Goal: Information Seeking & Learning: Understand process/instructions

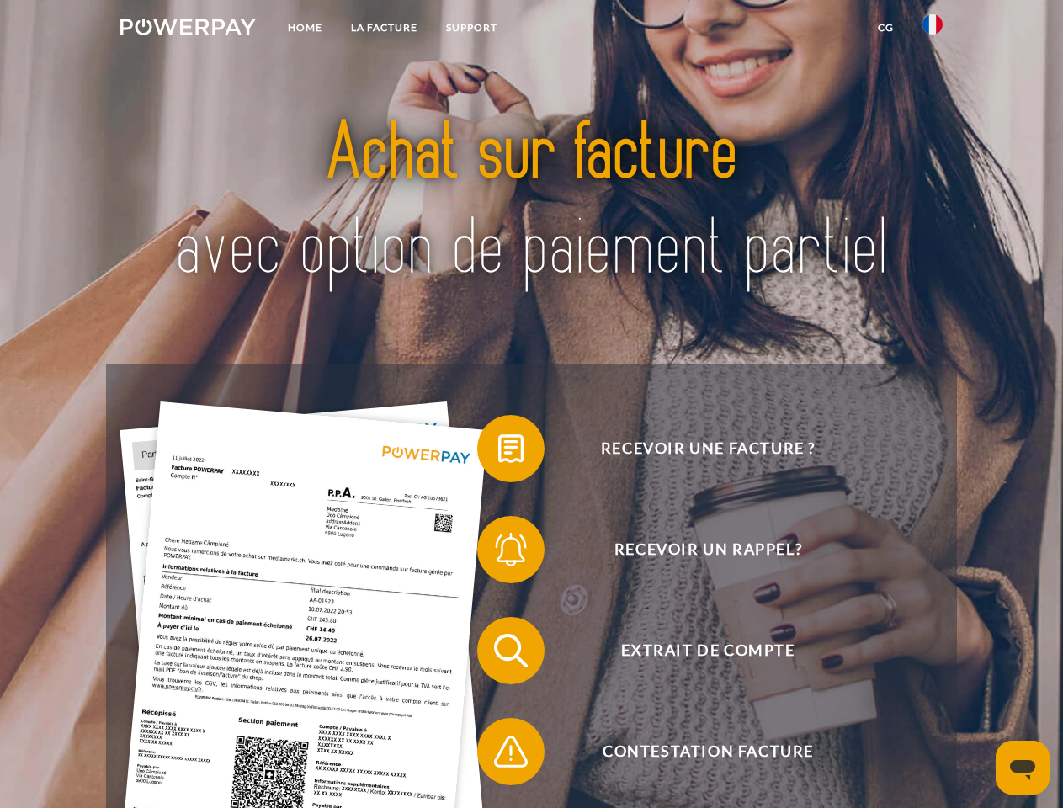
click at [188, 29] on img at bounding box center [188, 27] width 136 height 17
click at [933, 29] on img at bounding box center [932, 24] width 20 height 20
click at [885, 28] on link "CG" at bounding box center [886, 28] width 45 height 30
click at [498, 452] on span at bounding box center [486, 449] width 84 height 84
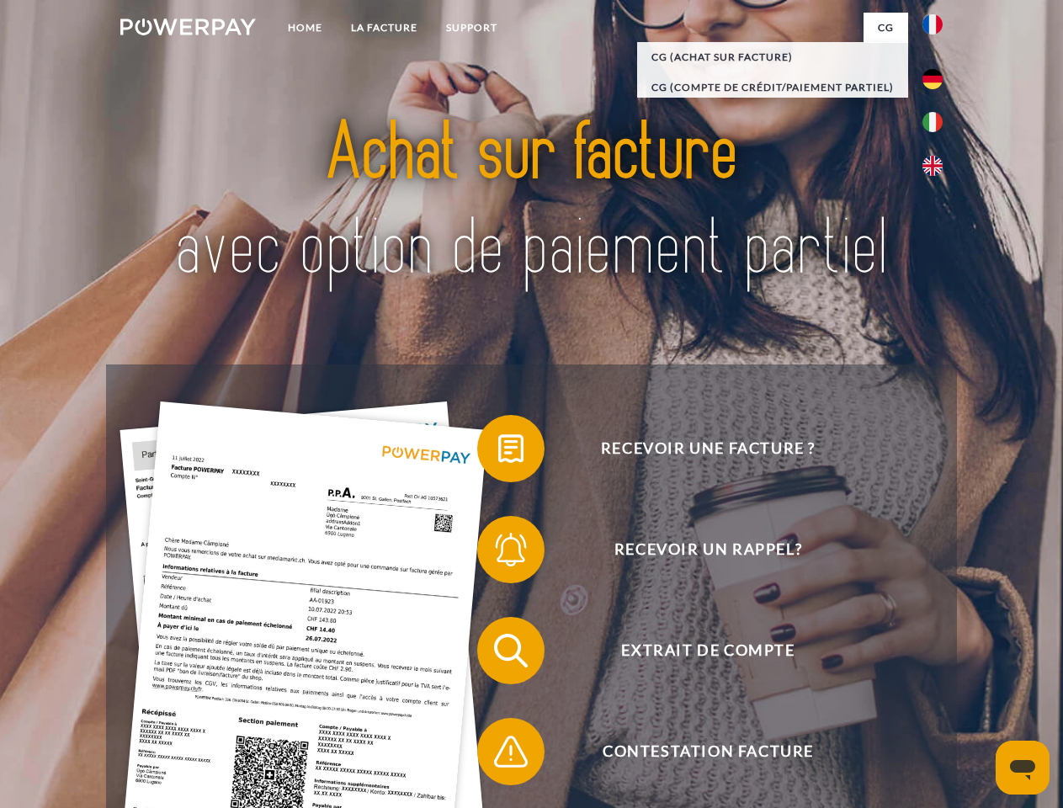
click at [498, 553] on div "Recevoir une facture ? Recevoir un rappel? Extrait de compte retour" at bounding box center [531, 700] width 850 height 673
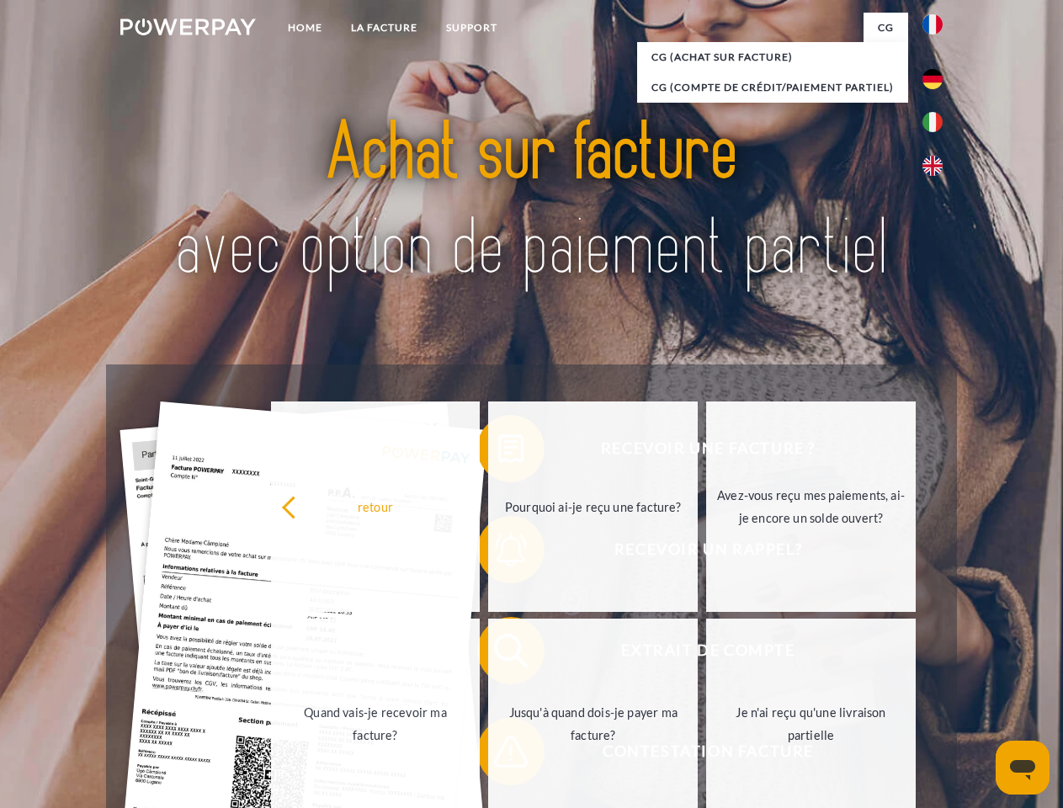
click at [498, 654] on link "Jusqu'à quand dois-je payer ma facture?" at bounding box center [593, 724] width 210 height 210
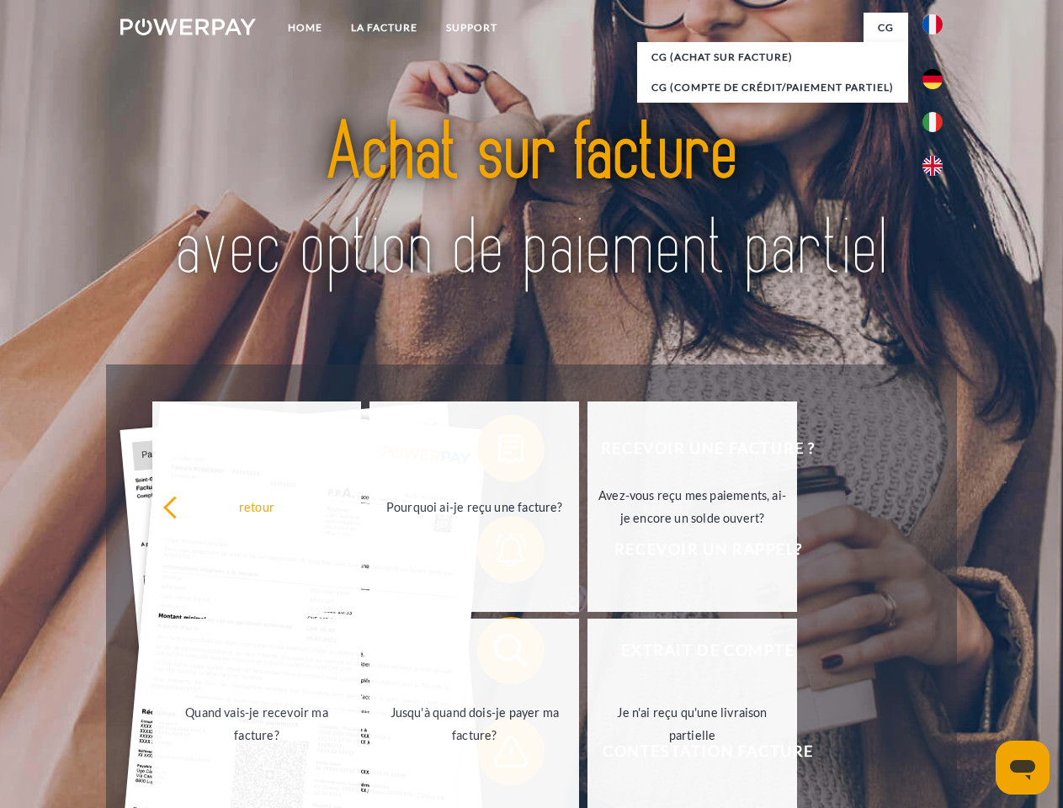
click at [587, 755] on link "Je n'ai reçu qu'une livraison partielle" at bounding box center [692, 724] width 210 height 210
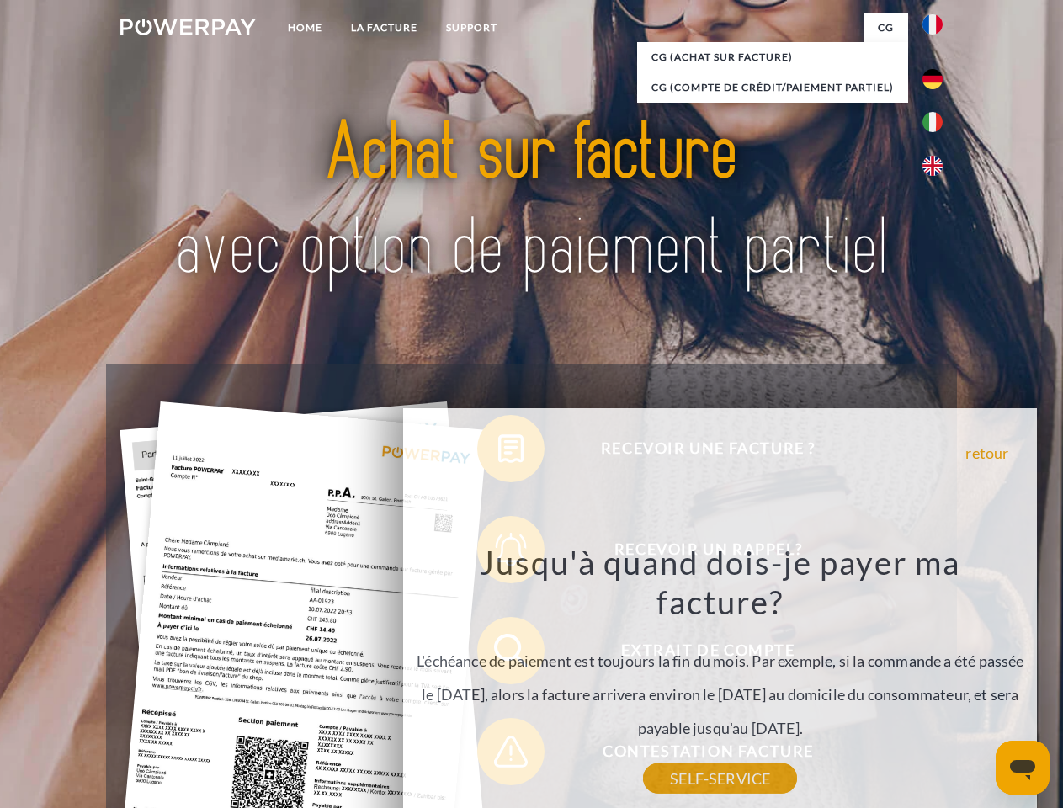
click at [1023, 768] on icon "Ouvrir la fenêtre de messagerie" at bounding box center [1022, 770] width 25 height 20
